Goal: Task Accomplishment & Management: Complete application form

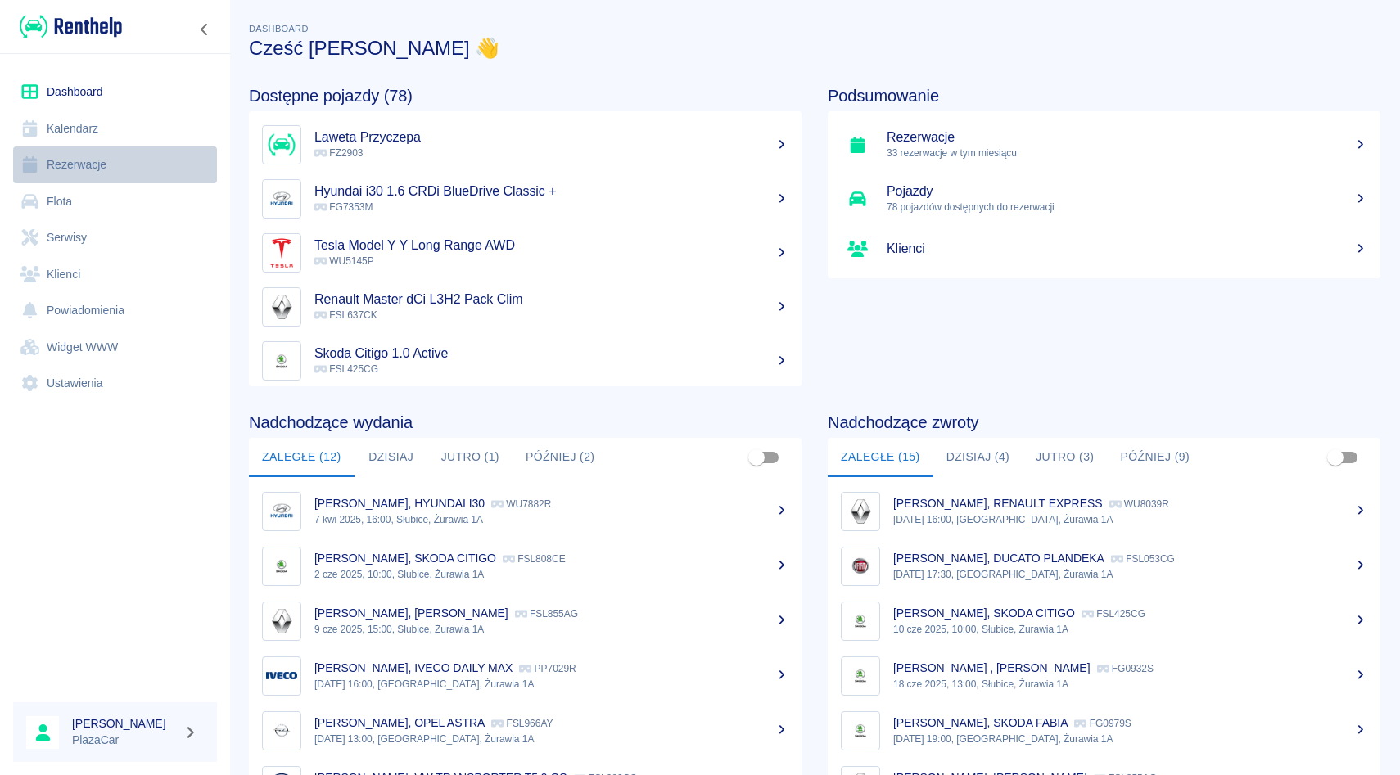
click at [103, 168] on link "Rezerwacje" at bounding box center [115, 165] width 204 height 37
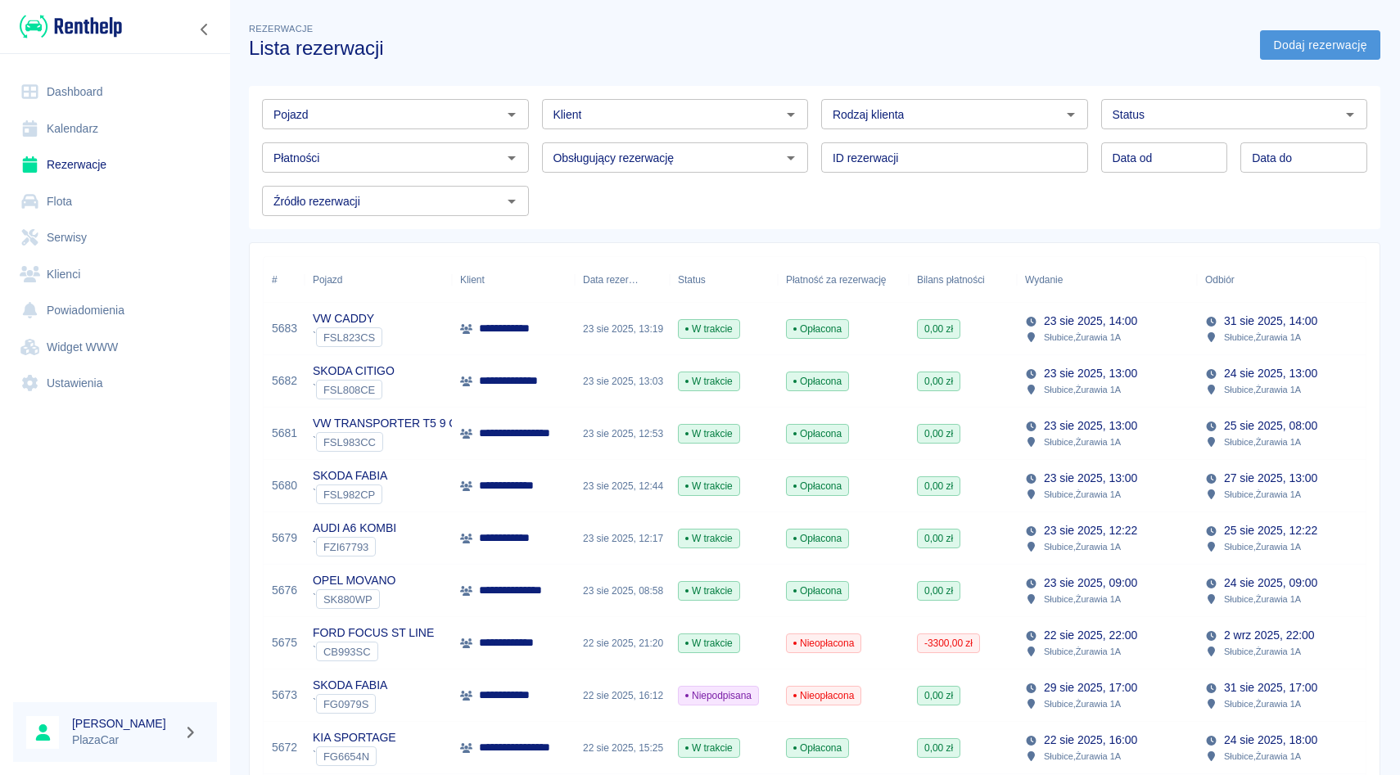
click at [1323, 53] on link "Dodaj rezerwację" at bounding box center [1320, 45] width 120 height 30
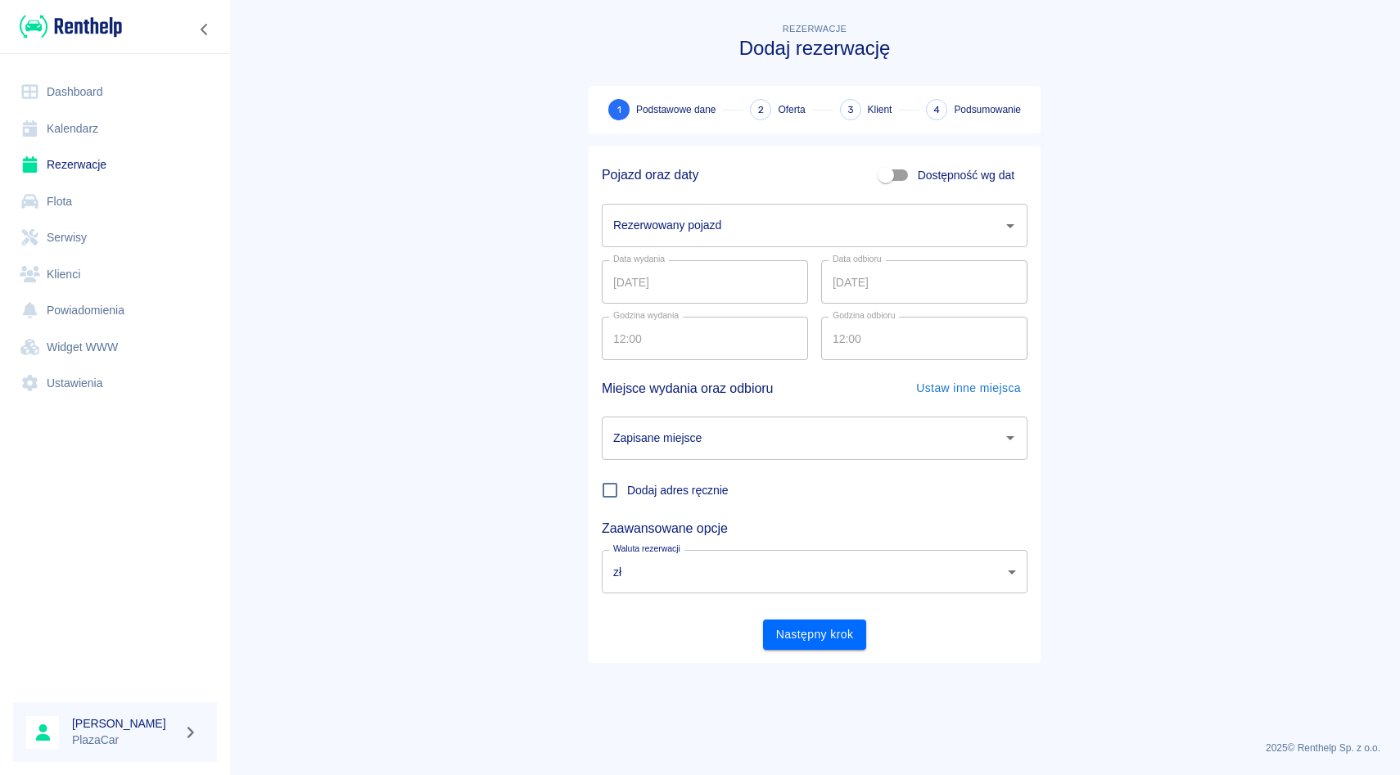
click at [772, 450] on input "Zapisane miejsce" at bounding box center [802, 438] width 386 height 29
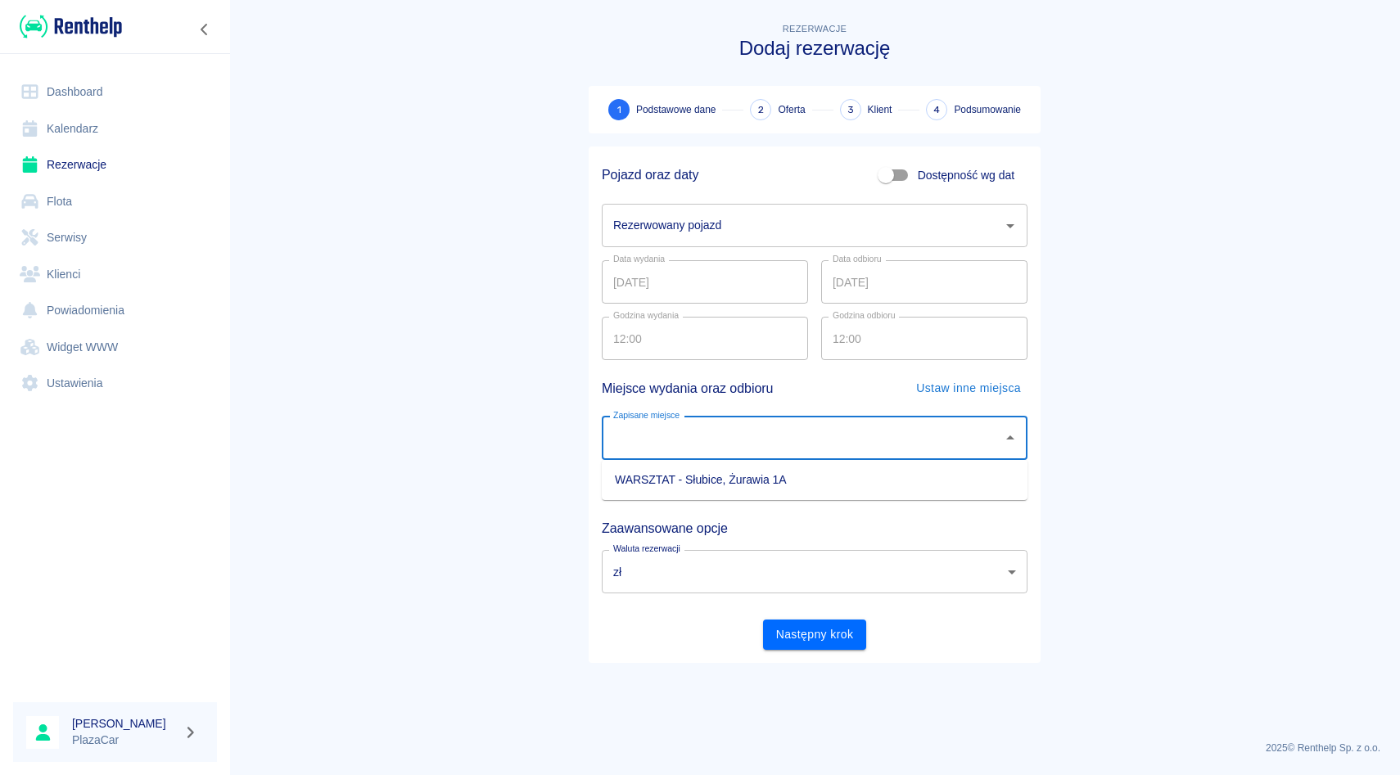
click at [780, 483] on li "WARSZTAT - Słubice, Żurawia 1A" at bounding box center [815, 480] width 426 height 27
type input "WARSZTAT - Słubice, Żurawia 1A"
click at [1014, 226] on icon "Otwórz" at bounding box center [1011, 226] width 20 height 20
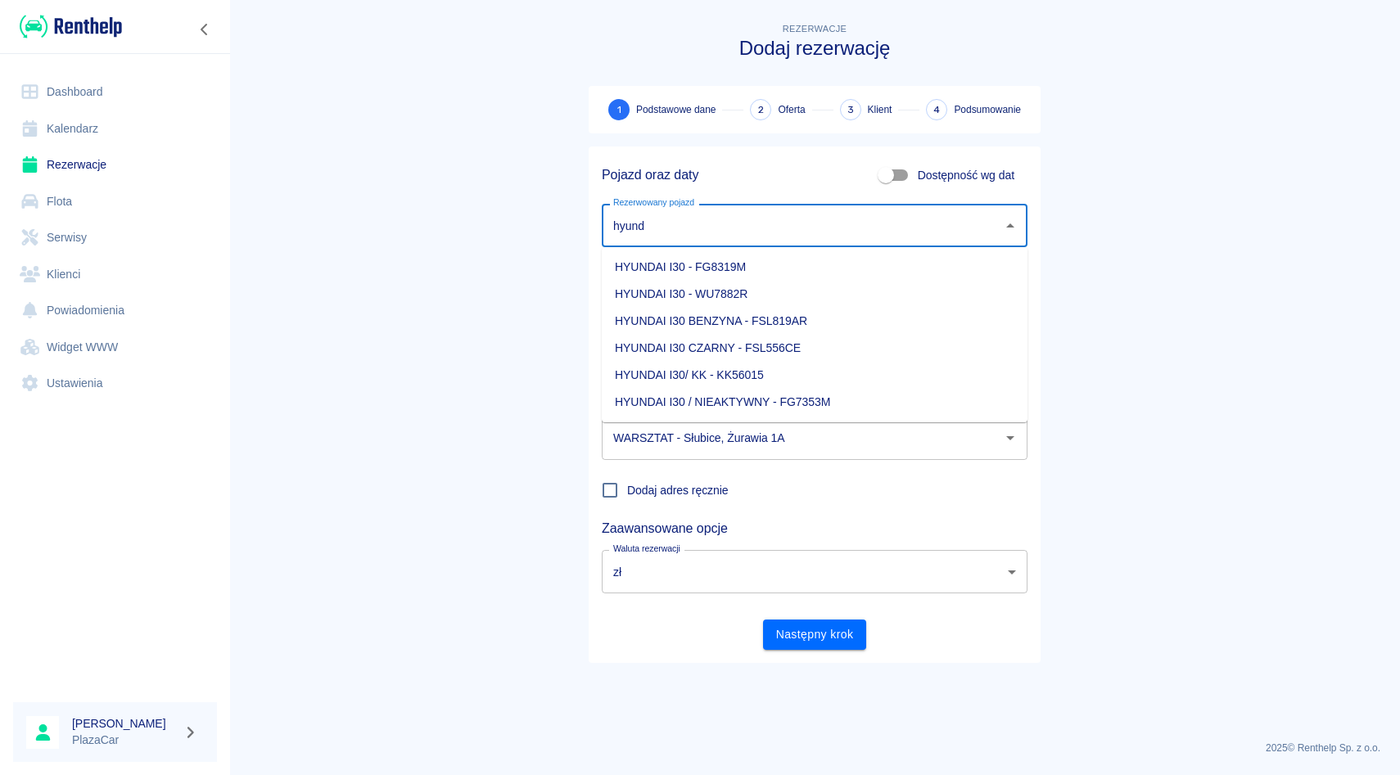
type input "hyund"
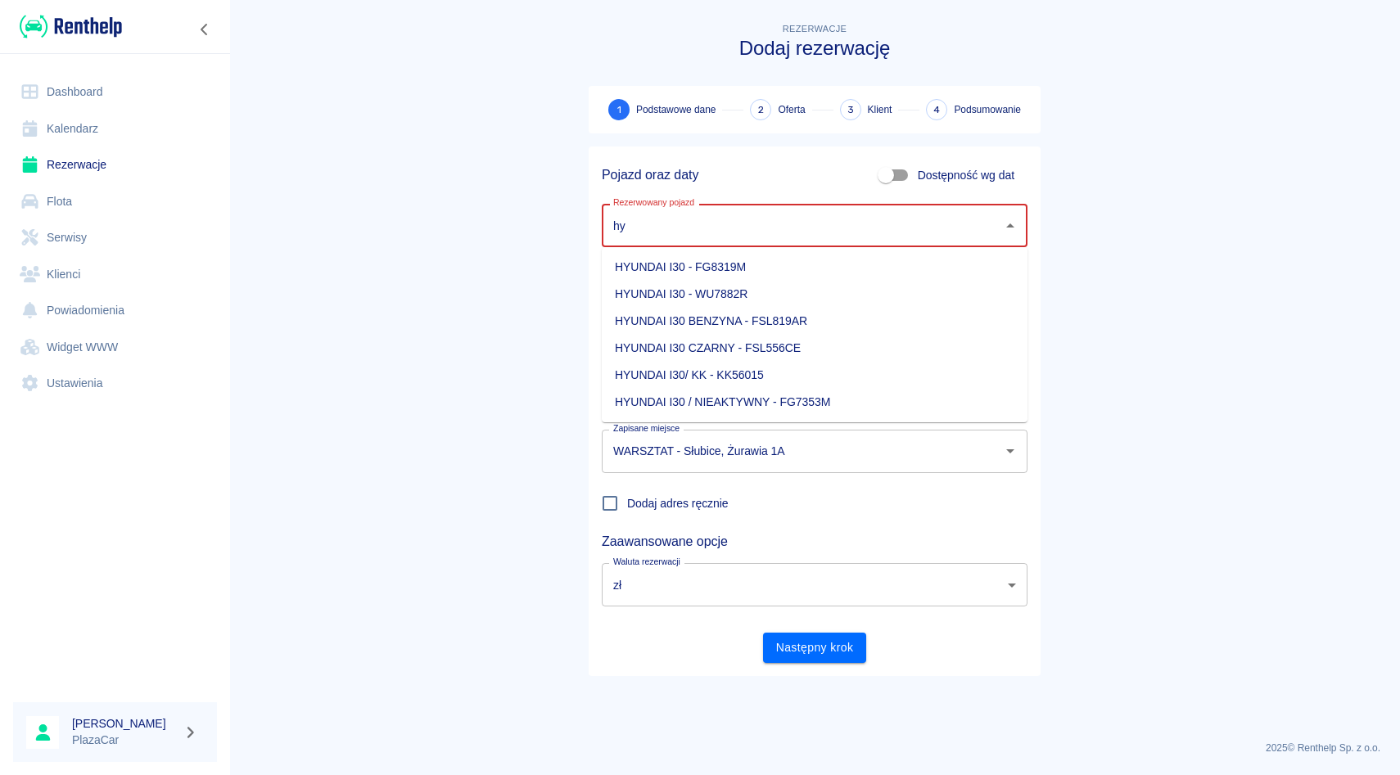
click at [891, 318] on li "HYUNDAI I30 BENZYNA - FSL819AR" at bounding box center [815, 321] width 426 height 27
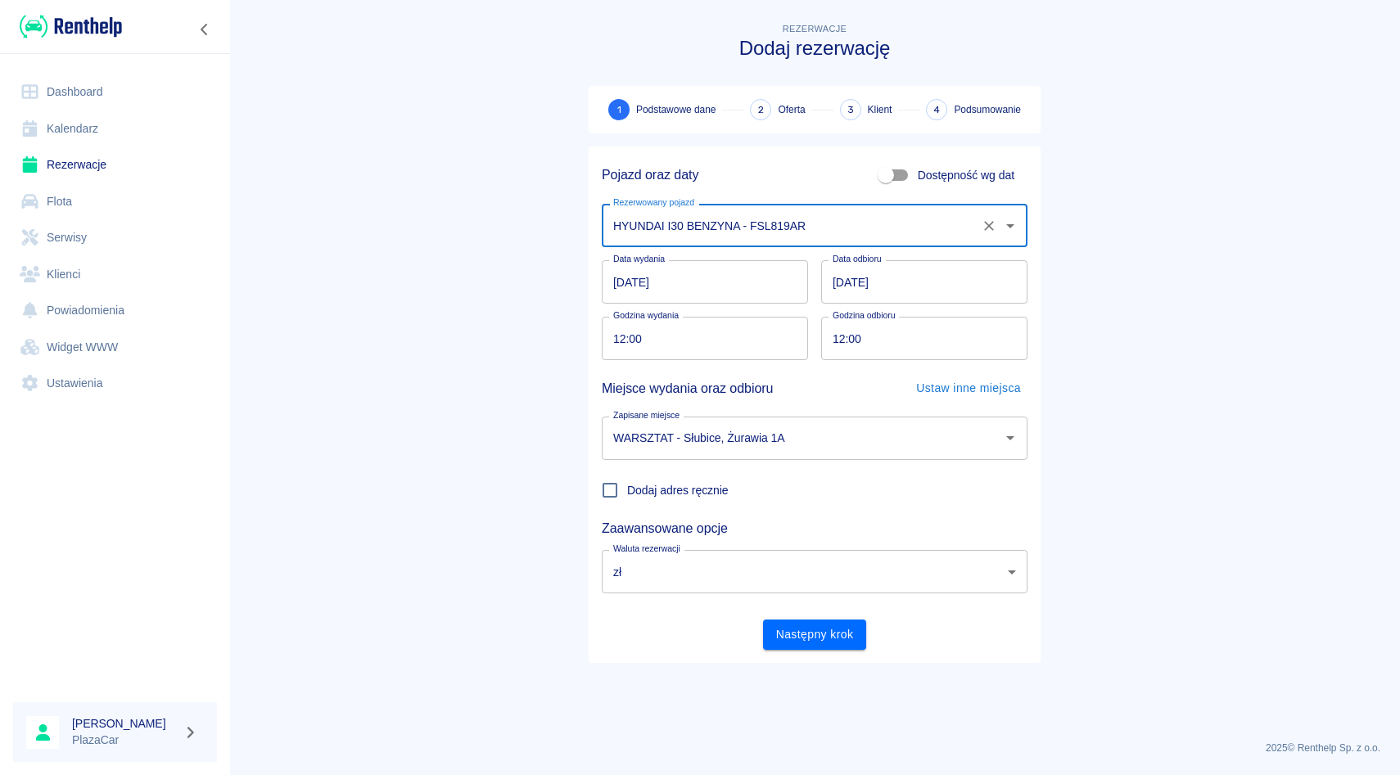
type input "HYUNDAI I30 BENZYNA - FSL819AR"
click at [843, 292] on input "[DATE]" at bounding box center [924, 281] width 206 height 43
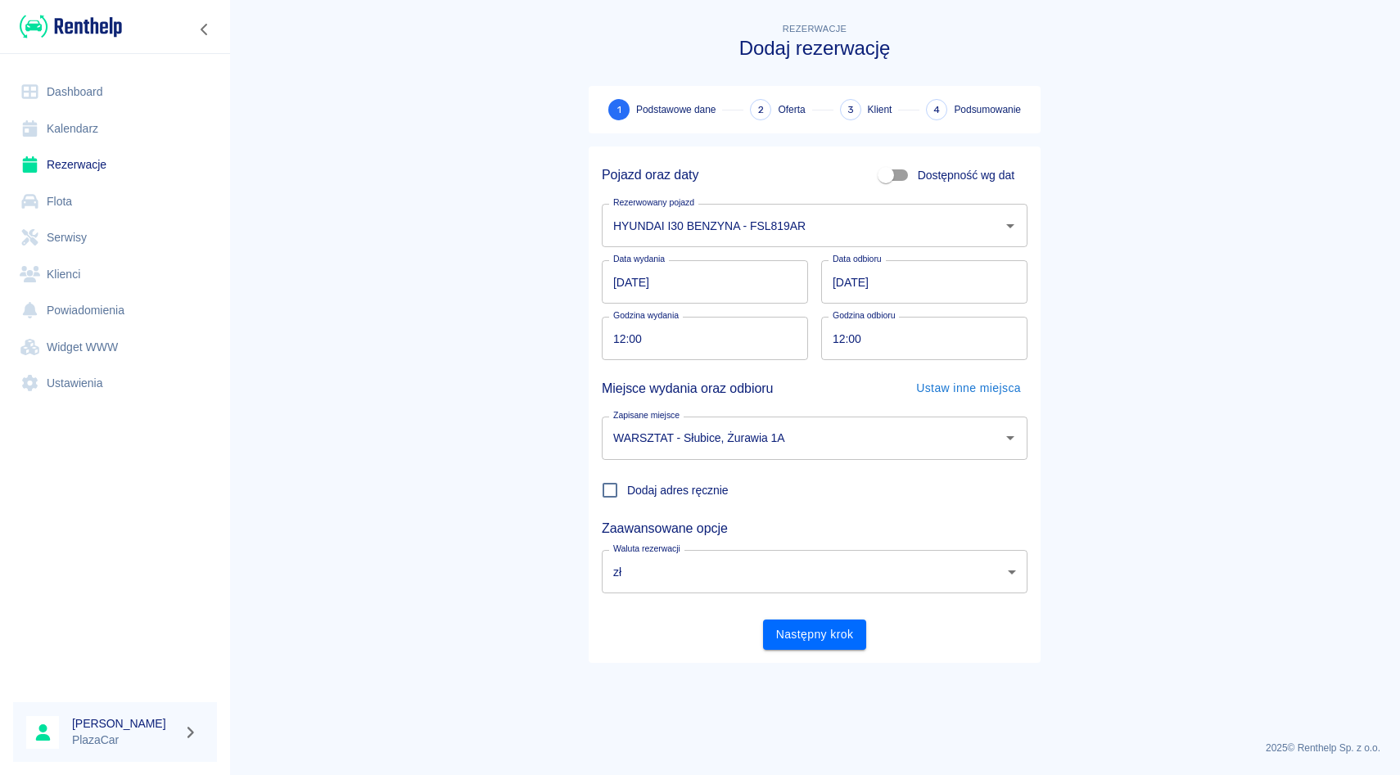
click at [1155, 255] on main "Rezerwacje Dodaj rezerwację 1 Podstawowe dane 2 Oferta 3 Klient 4 Podsumowanie …" at bounding box center [814, 374] width 1171 height 708
click at [947, 287] on input "[DATE]" at bounding box center [924, 281] width 206 height 43
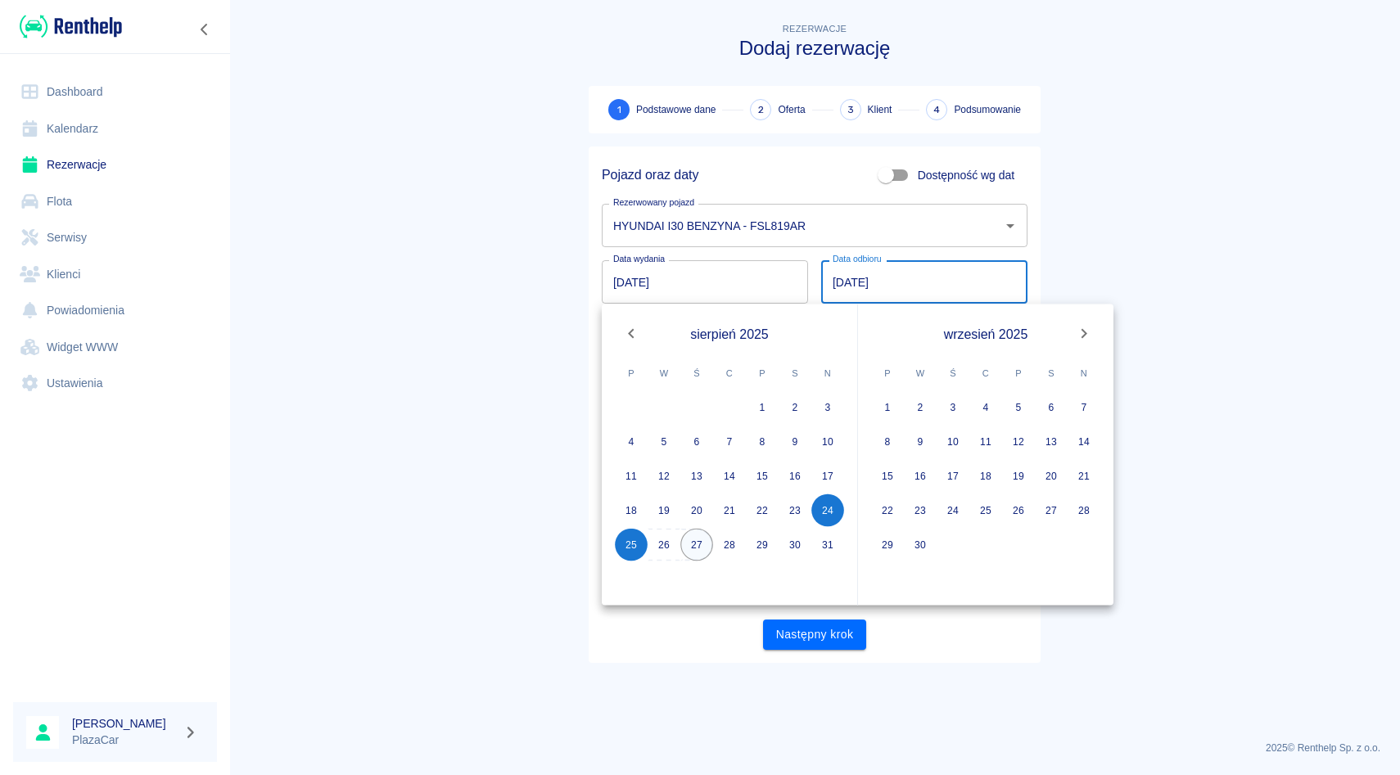
click at [694, 551] on button "27" at bounding box center [696, 545] width 33 height 33
type input "[DATE]"
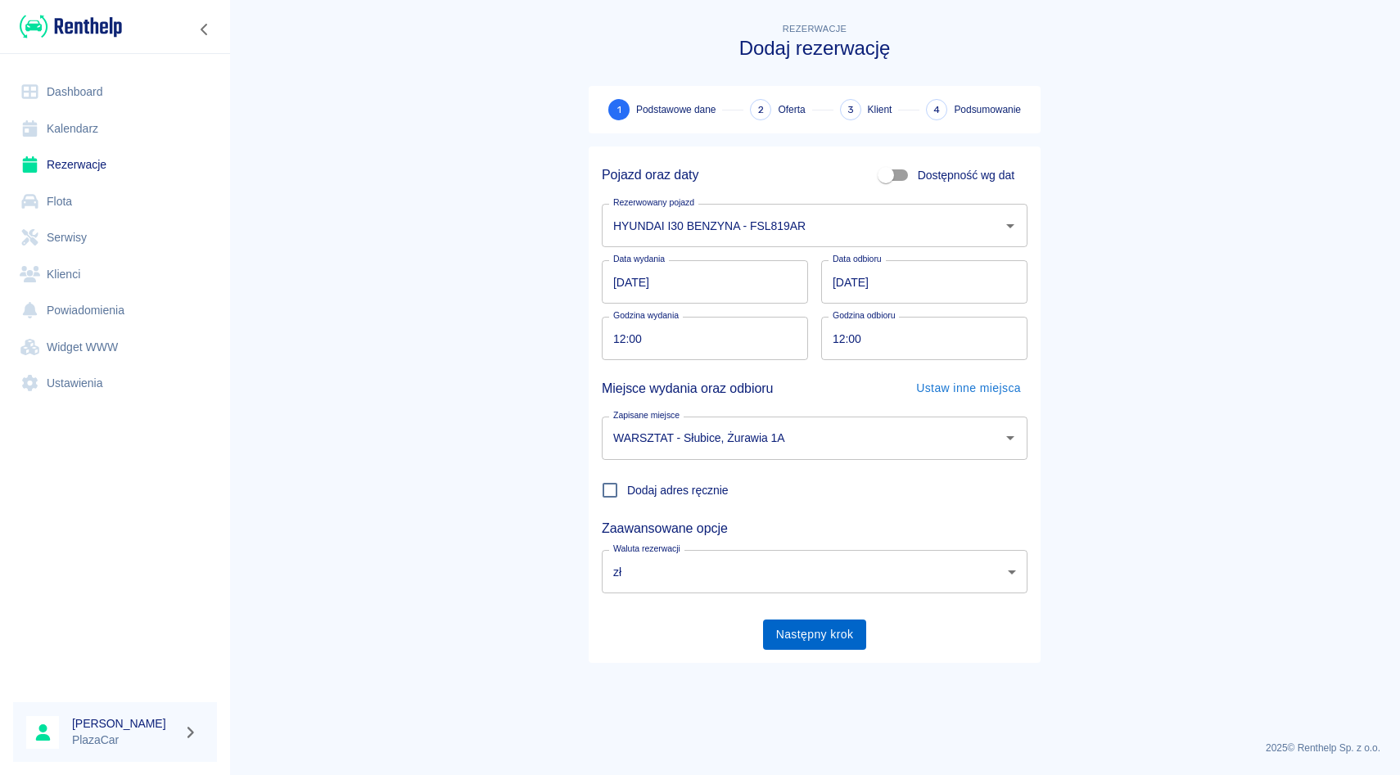
click at [807, 632] on button "Następny krok" at bounding box center [815, 635] width 104 height 30
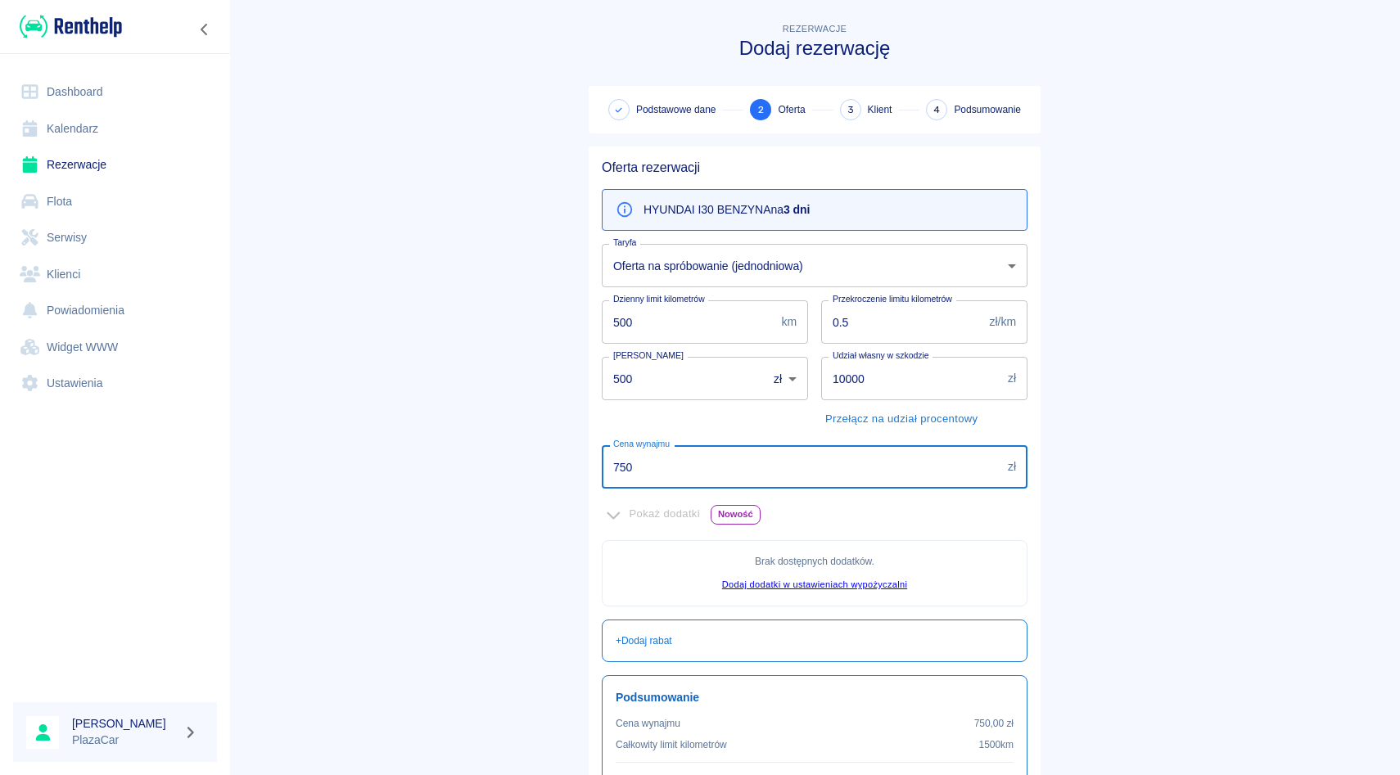
click at [647, 474] on input "750" at bounding box center [802, 466] width 400 height 43
type input "7"
type input "3"
type input "450"
click at [622, 381] on input "500" at bounding box center [679, 378] width 154 height 43
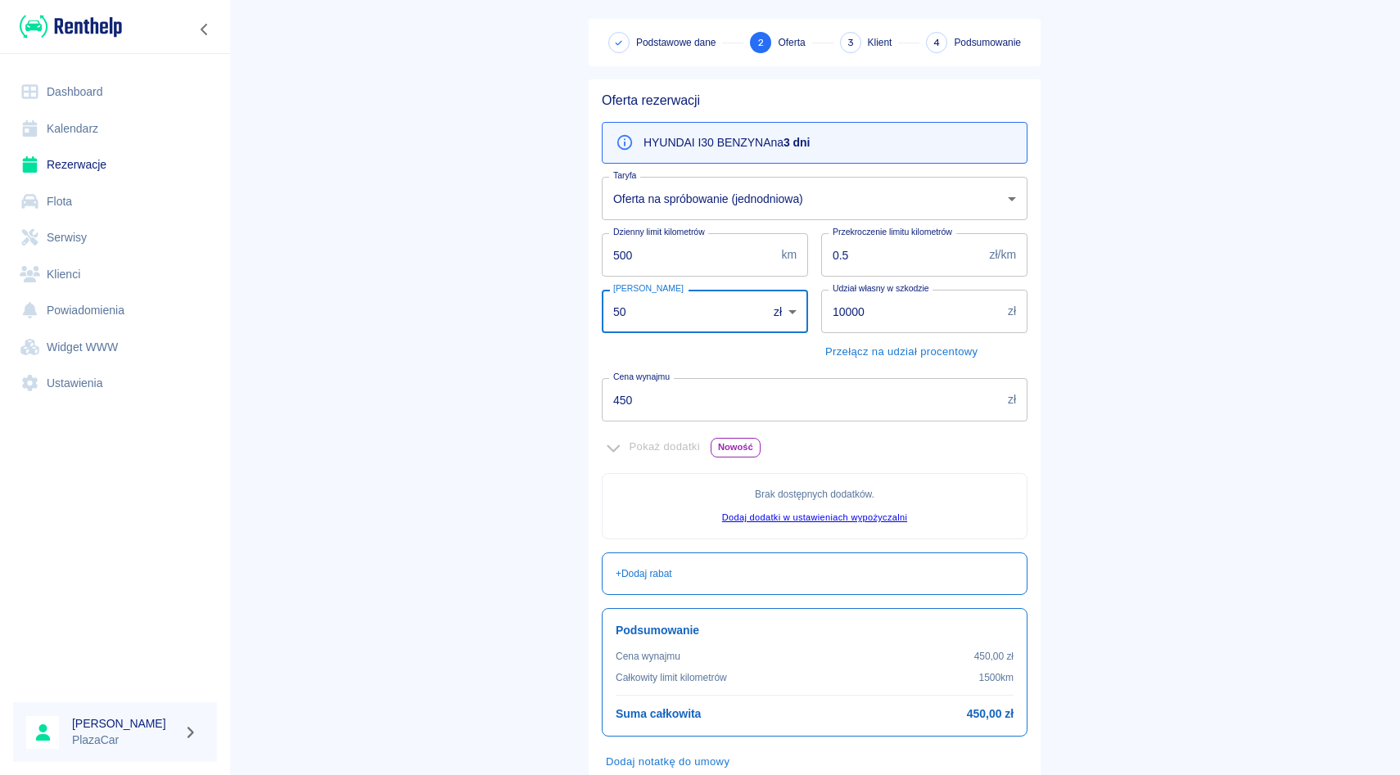
scroll to position [170, 0]
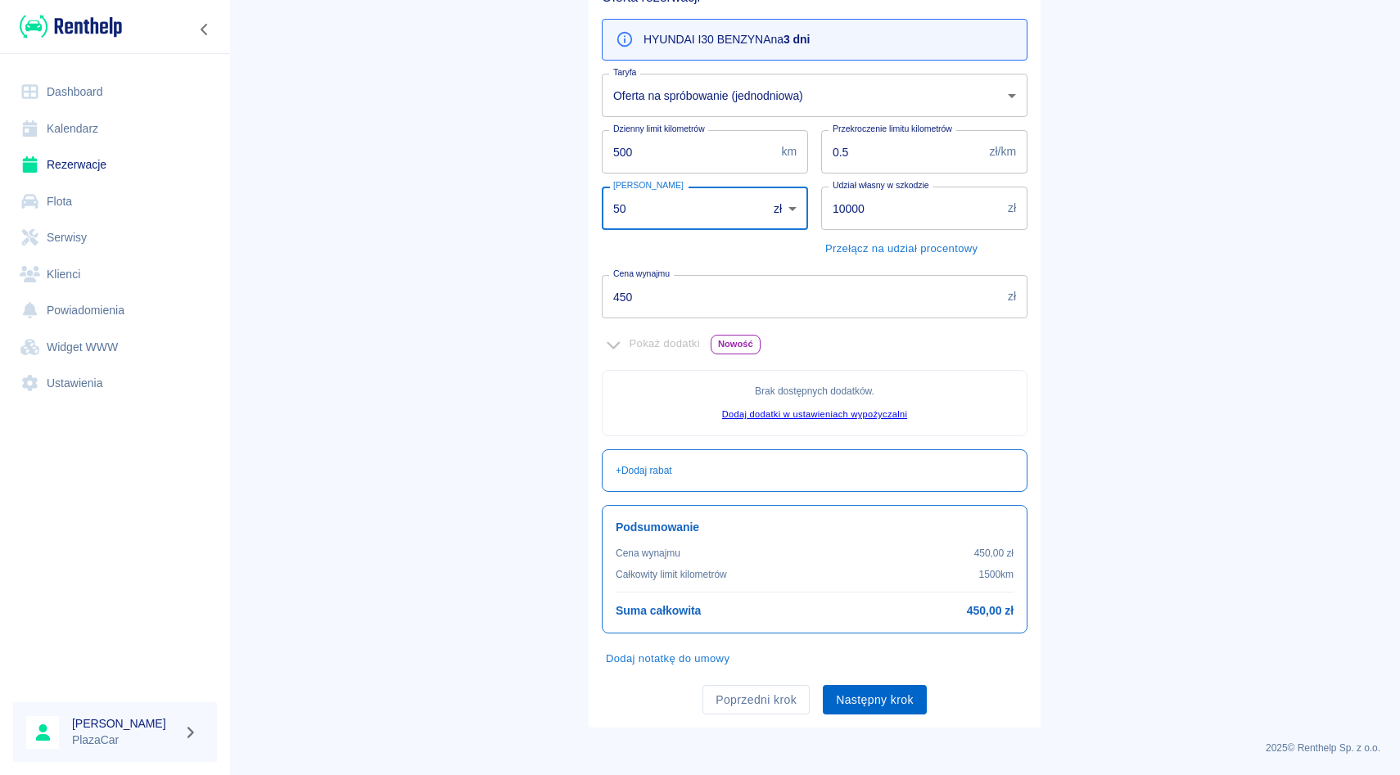
type input "50"
click at [895, 705] on button "Następny krok" at bounding box center [875, 700] width 104 height 30
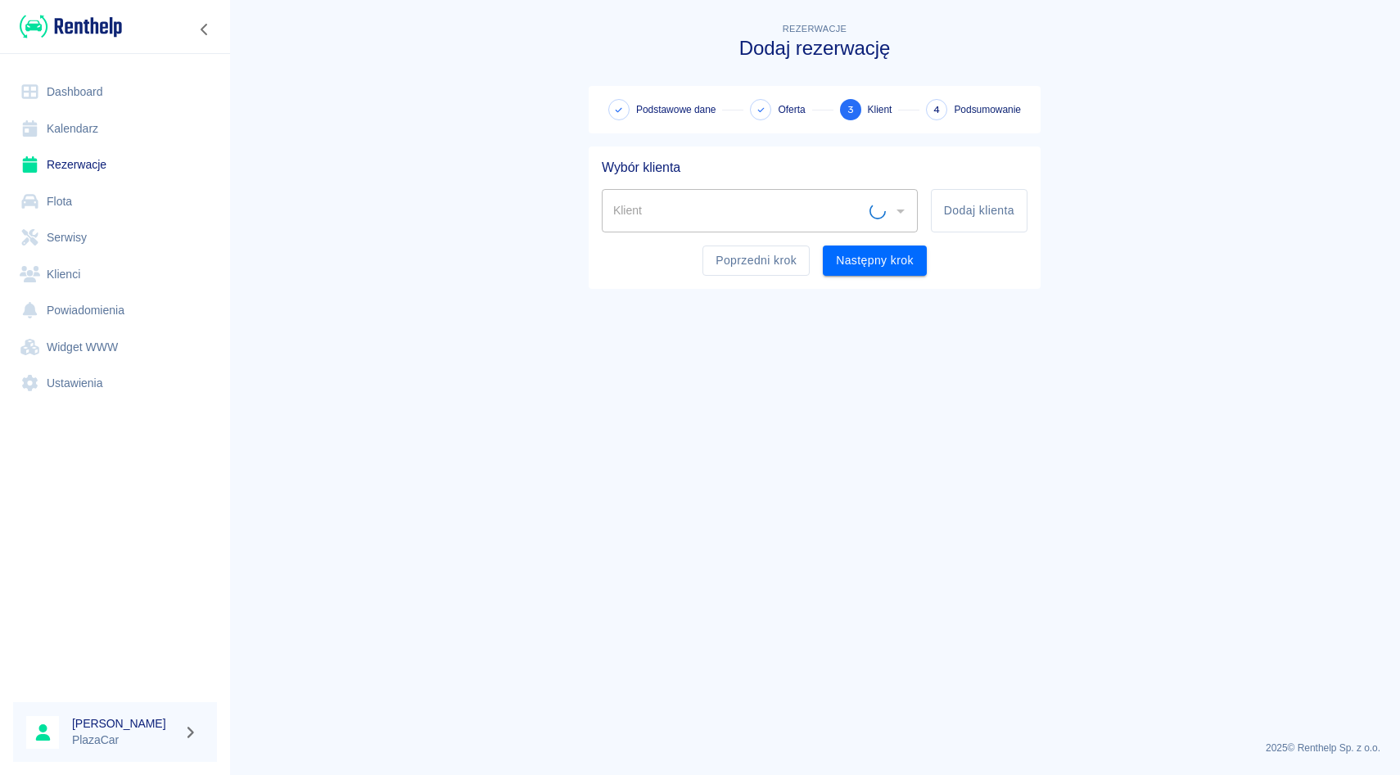
scroll to position [0, 0]
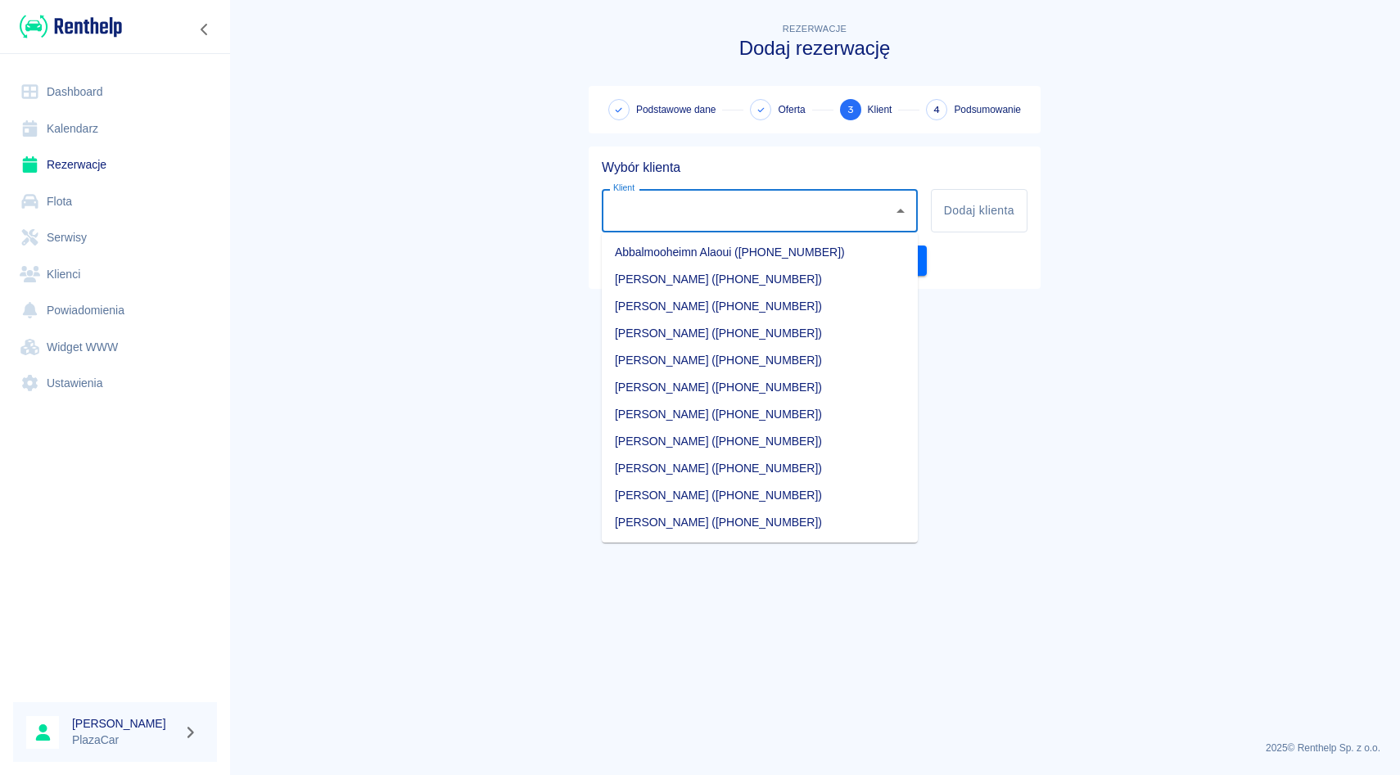
click at [658, 213] on input "Klient" at bounding box center [747, 211] width 277 height 29
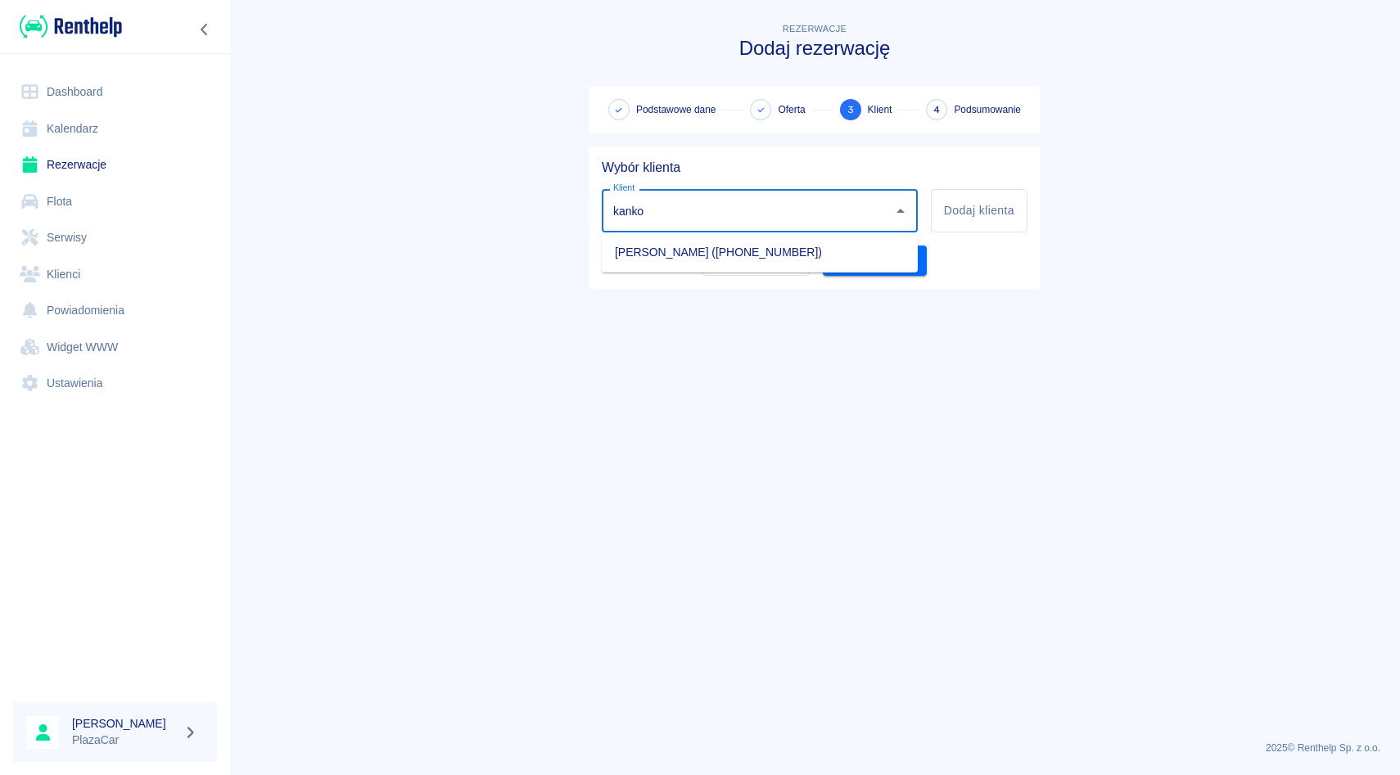
click at [753, 254] on li "[PERSON_NAME] ([PHONE_NUMBER])" at bounding box center [760, 252] width 316 height 27
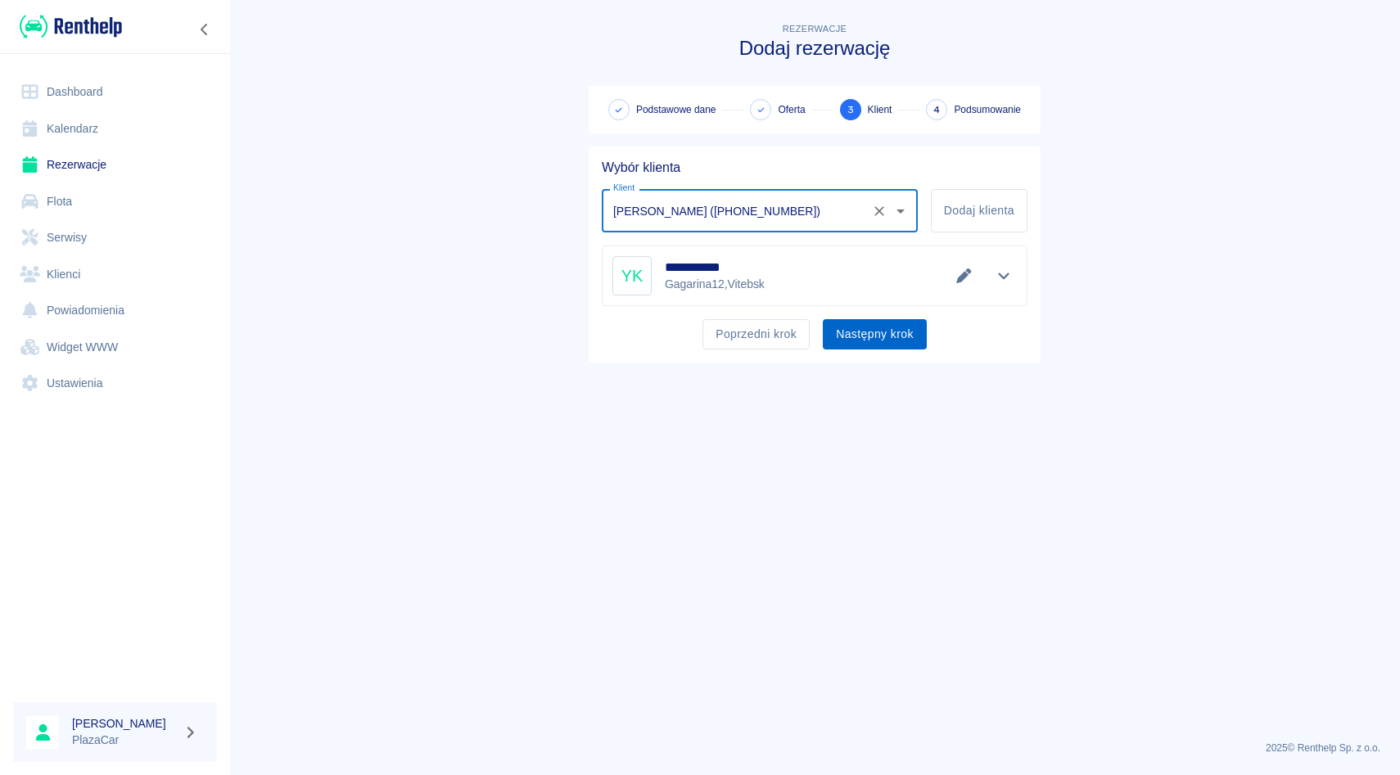
type input "[PERSON_NAME] ([PHONE_NUMBER])"
click at [848, 334] on button "Następny krok" at bounding box center [875, 334] width 104 height 30
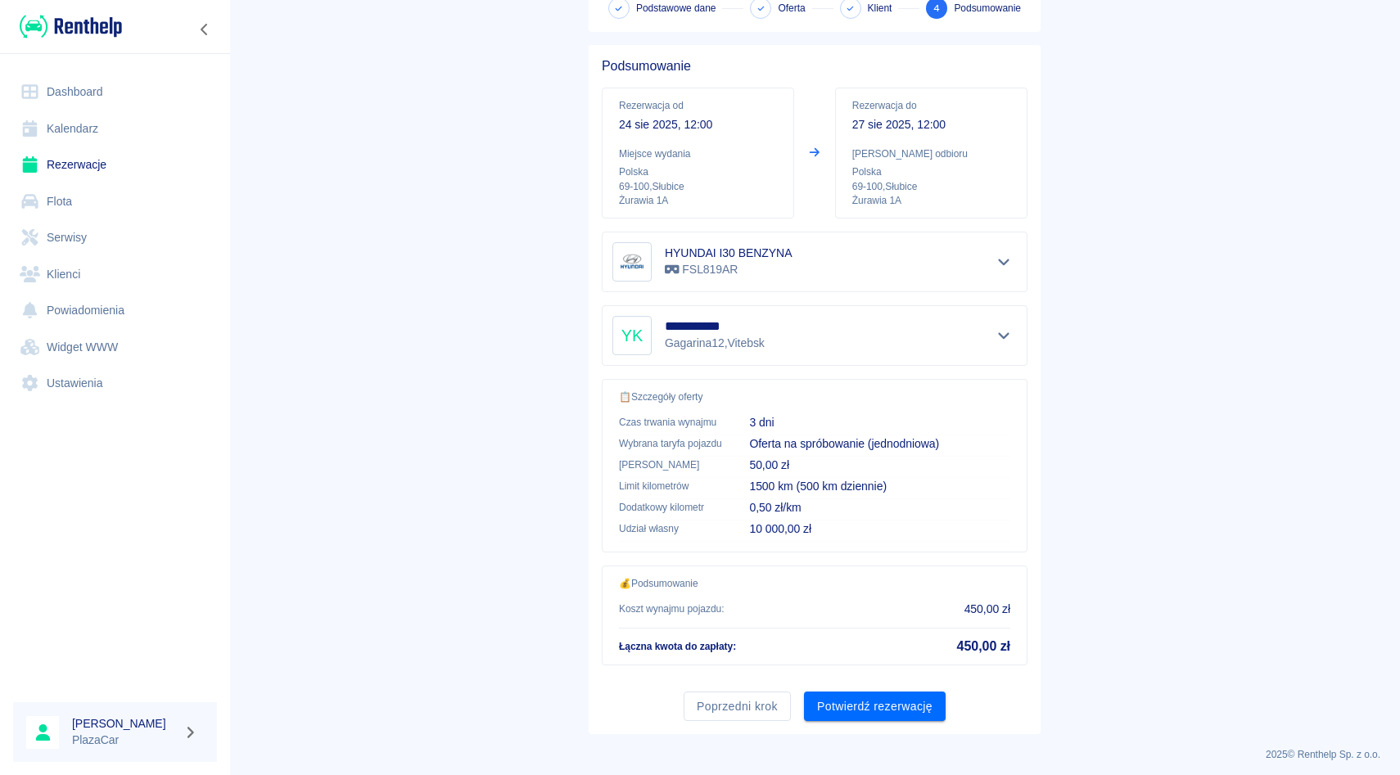
scroll to position [108, 0]
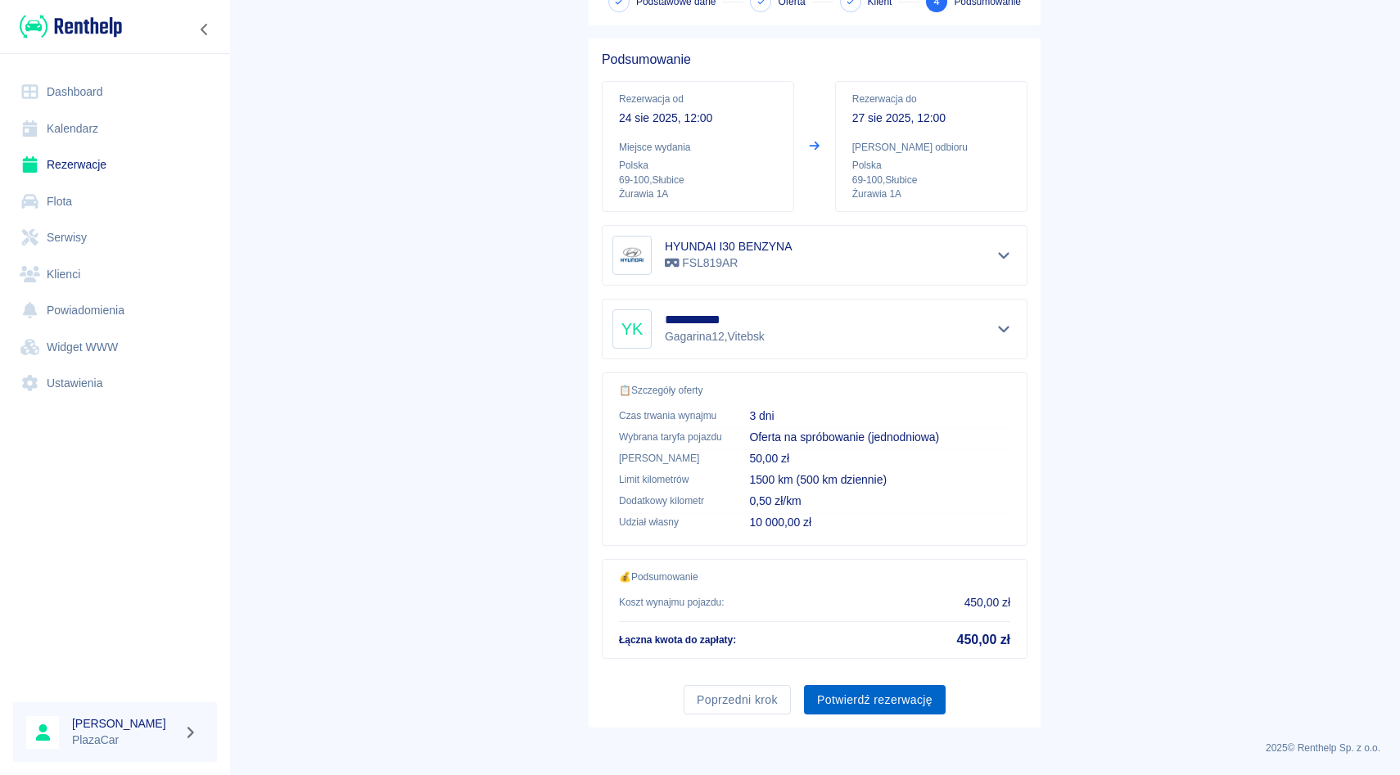
click at [869, 703] on button "Potwierdź rezerwację" at bounding box center [875, 700] width 142 height 30
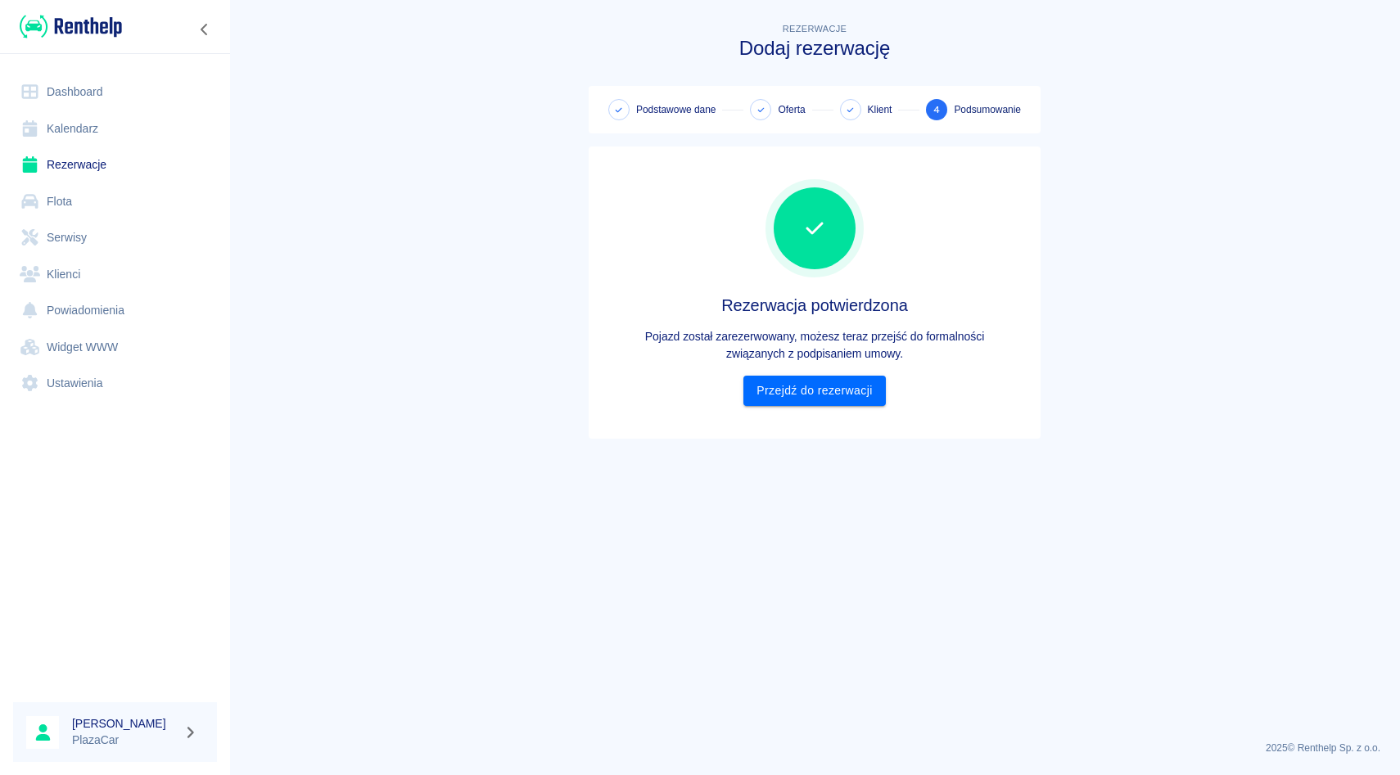
scroll to position [0, 0]
click at [803, 396] on link "Przejdź do rezerwacji" at bounding box center [814, 391] width 142 height 30
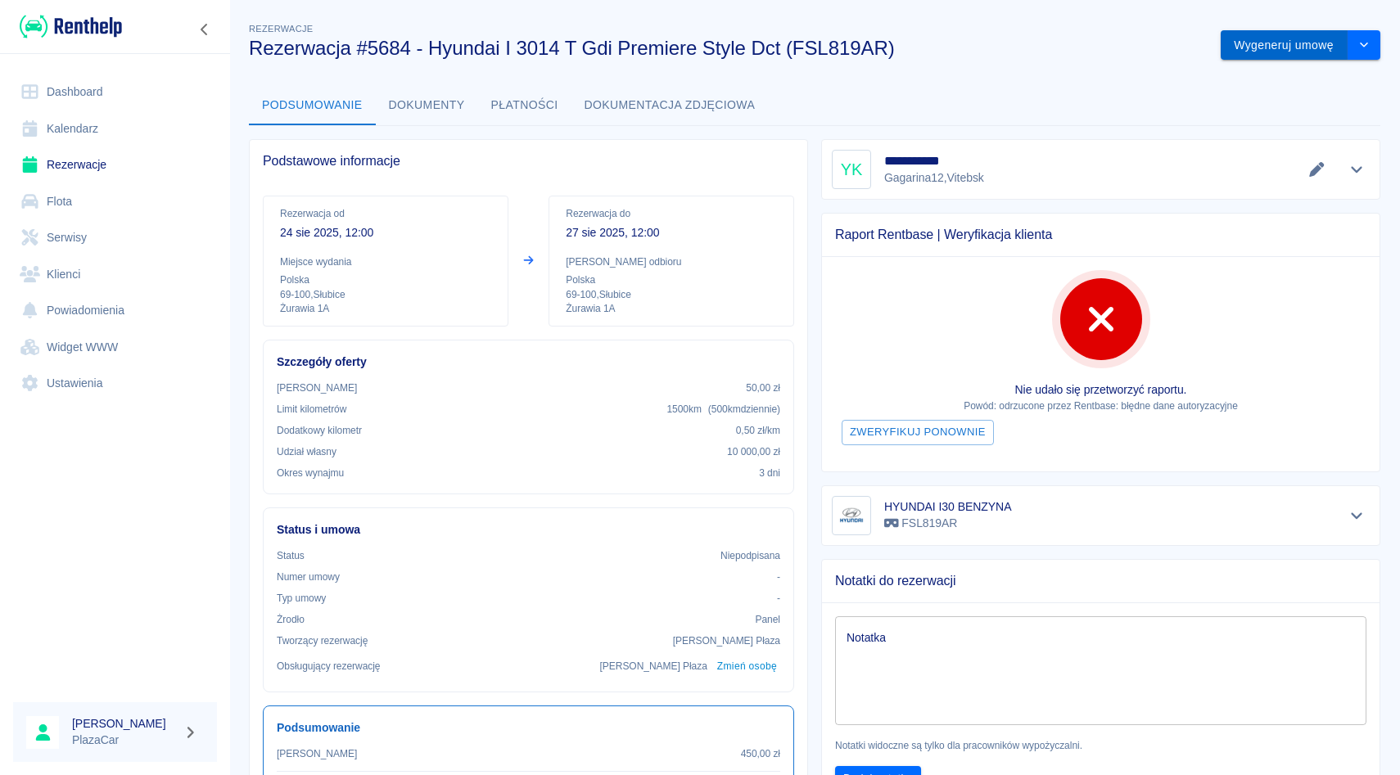
click at [1269, 52] on button "Wygeneruj umowę" at bounding box center [1284, 45] width 127 height 30
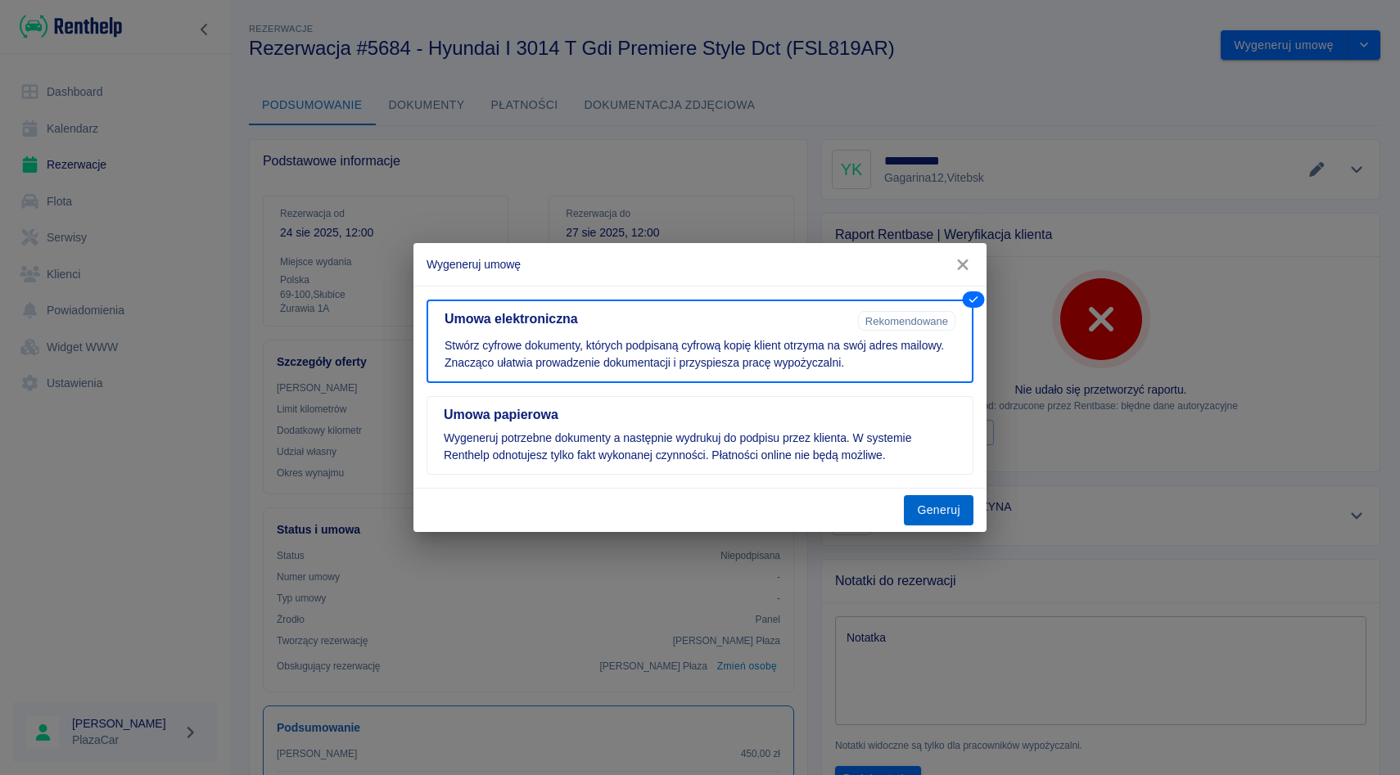
click at [947, 511] on button "Generuj" at bounding box center [939, 510] width 70 height 30
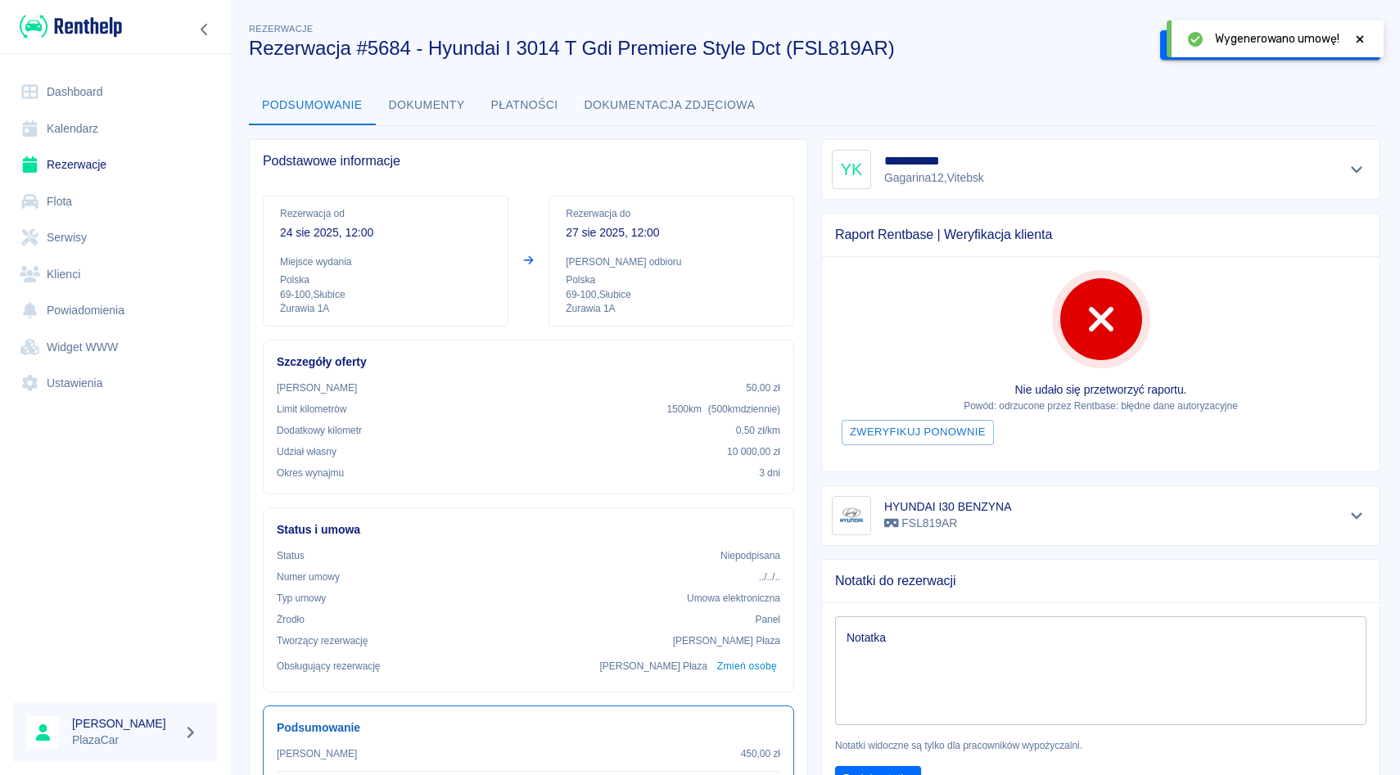
click at [1367, 42] on icon at bounding box center [1360, 39] width 15 height 11
click at [1251, 41] on button "Podpisz umowę elektroniczną" at bounding box center [1254, 45] width 188 height 30
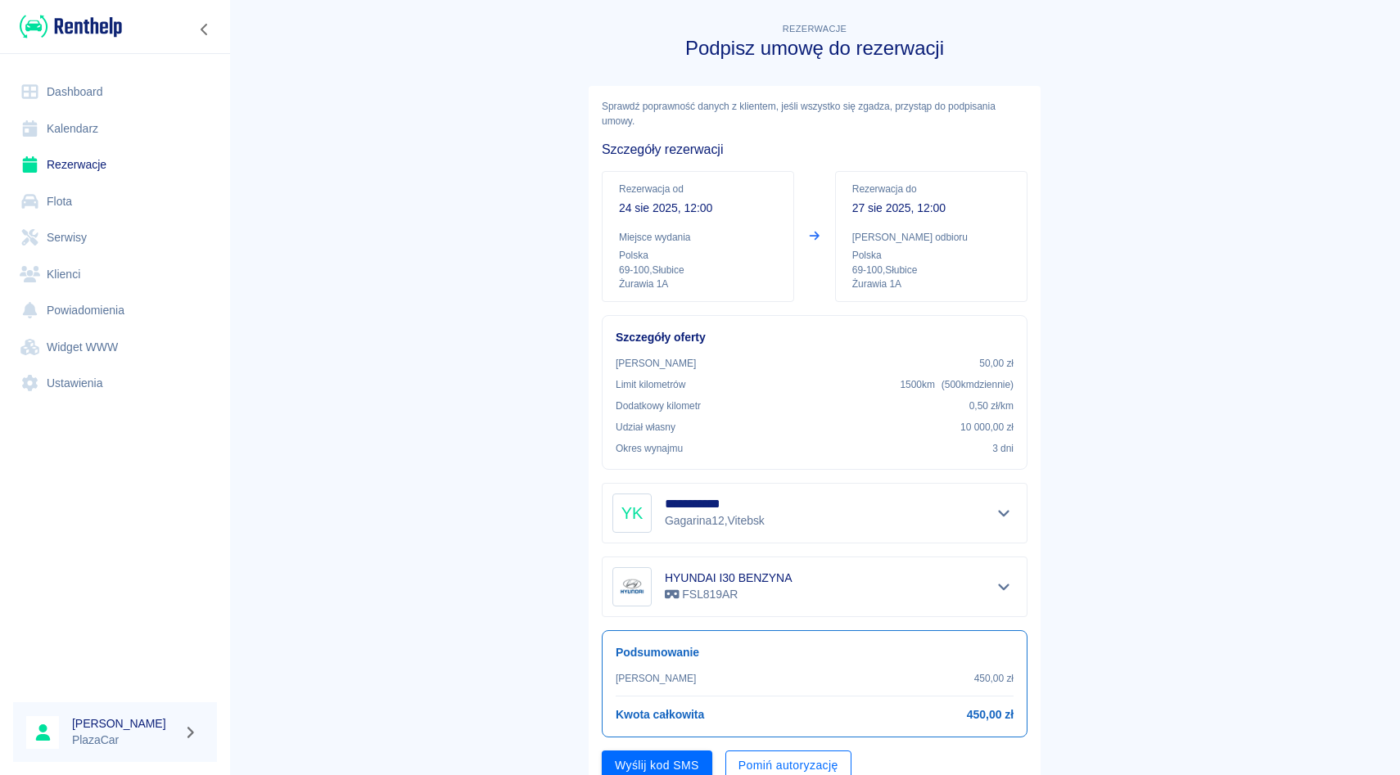
click at [791, 760] on button "Pomiń autoryzację" at bounding box center [788, 766] width 126 height 30
click at [671, 766] on button "Podpisz umowę" at bounding box center [657, 766] width 111 height 30
